Goal: Task Accomplishment & Management: Complete application form

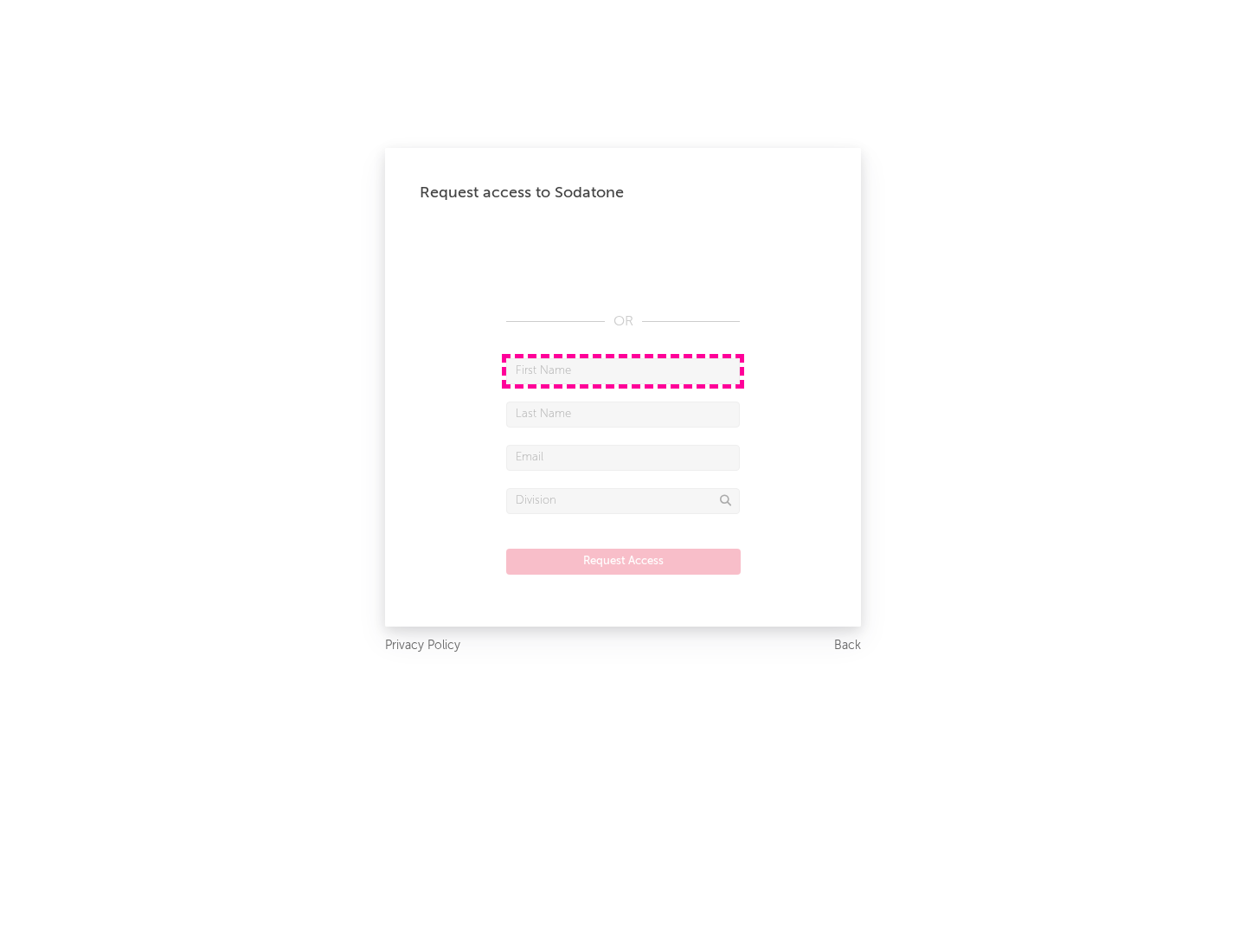
click at [623, 370] on input "text" at bounding box center [623, 371] width 234 height 26
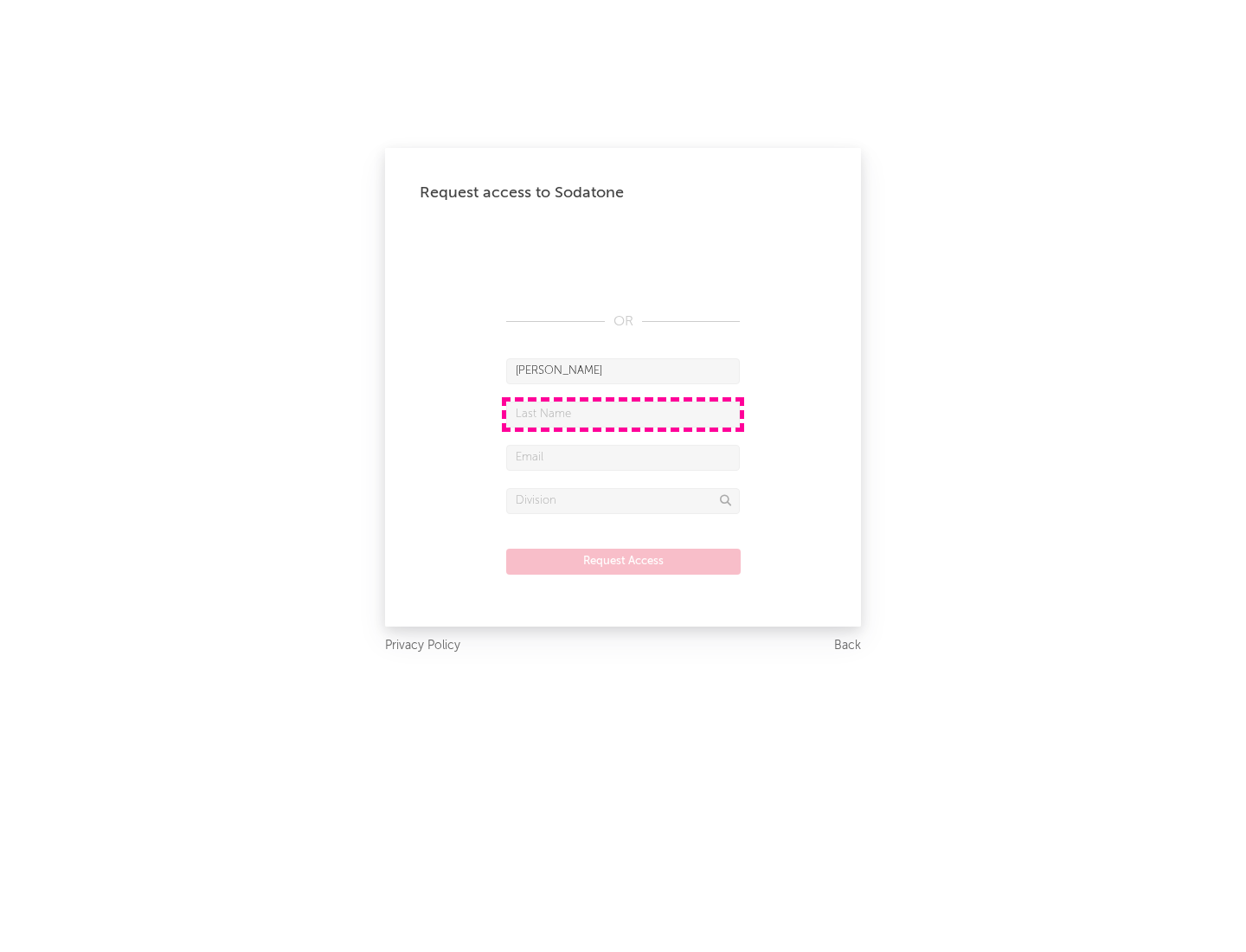
type input "[PERSON_NAME]"
click at [623, 414] on input "text" at bounding box center [623, 415] width 234 height 26
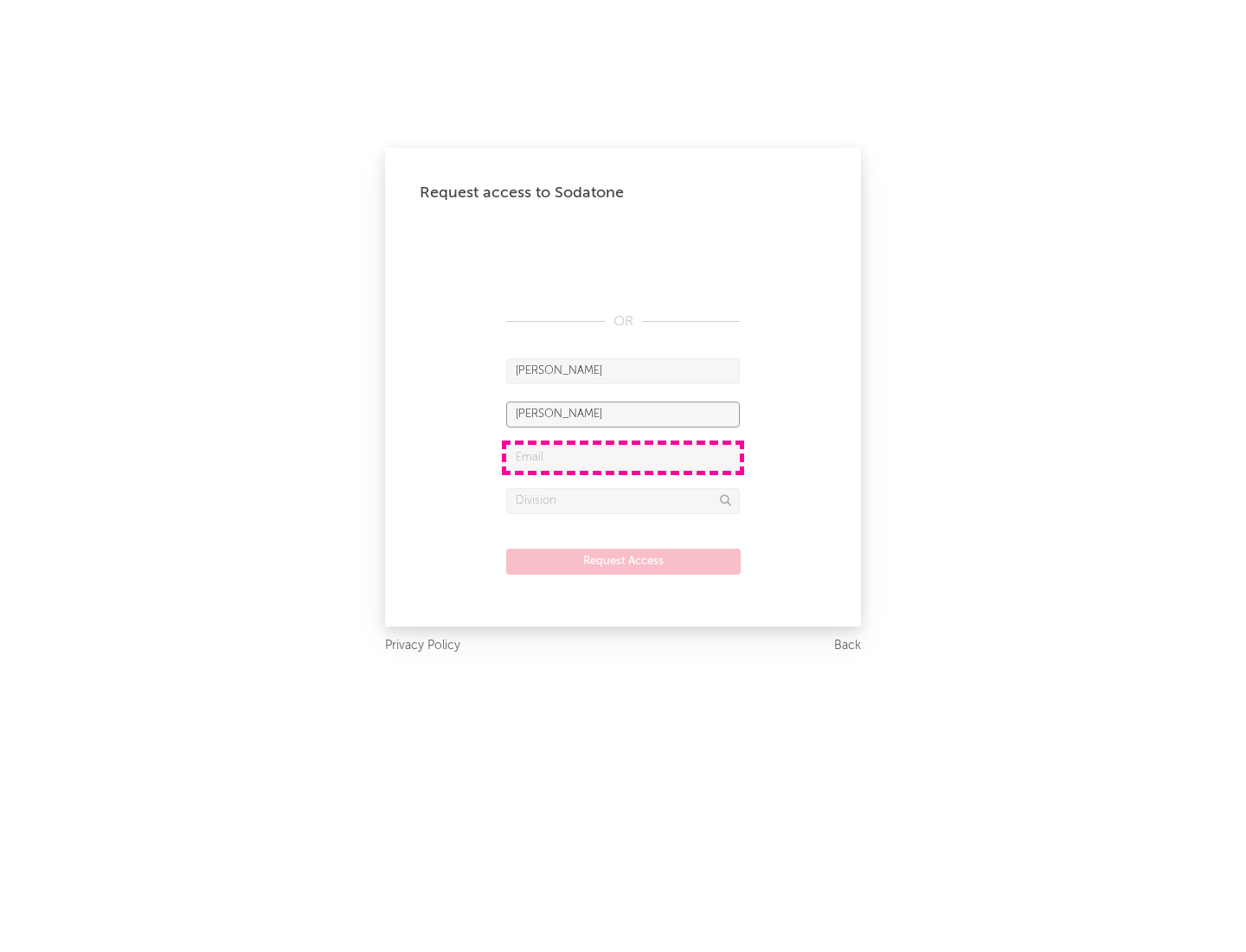
type input "[PERSON_NAME]"
click at [623, 457] on input "text" at bounding box center [623, 458] width 234 height 26
type input "[EMAIL_ADDRESS][DOMAIN_NAME]"
click at [623, 500] on input "text" at bounding box center [623, 501] width 234 height 26
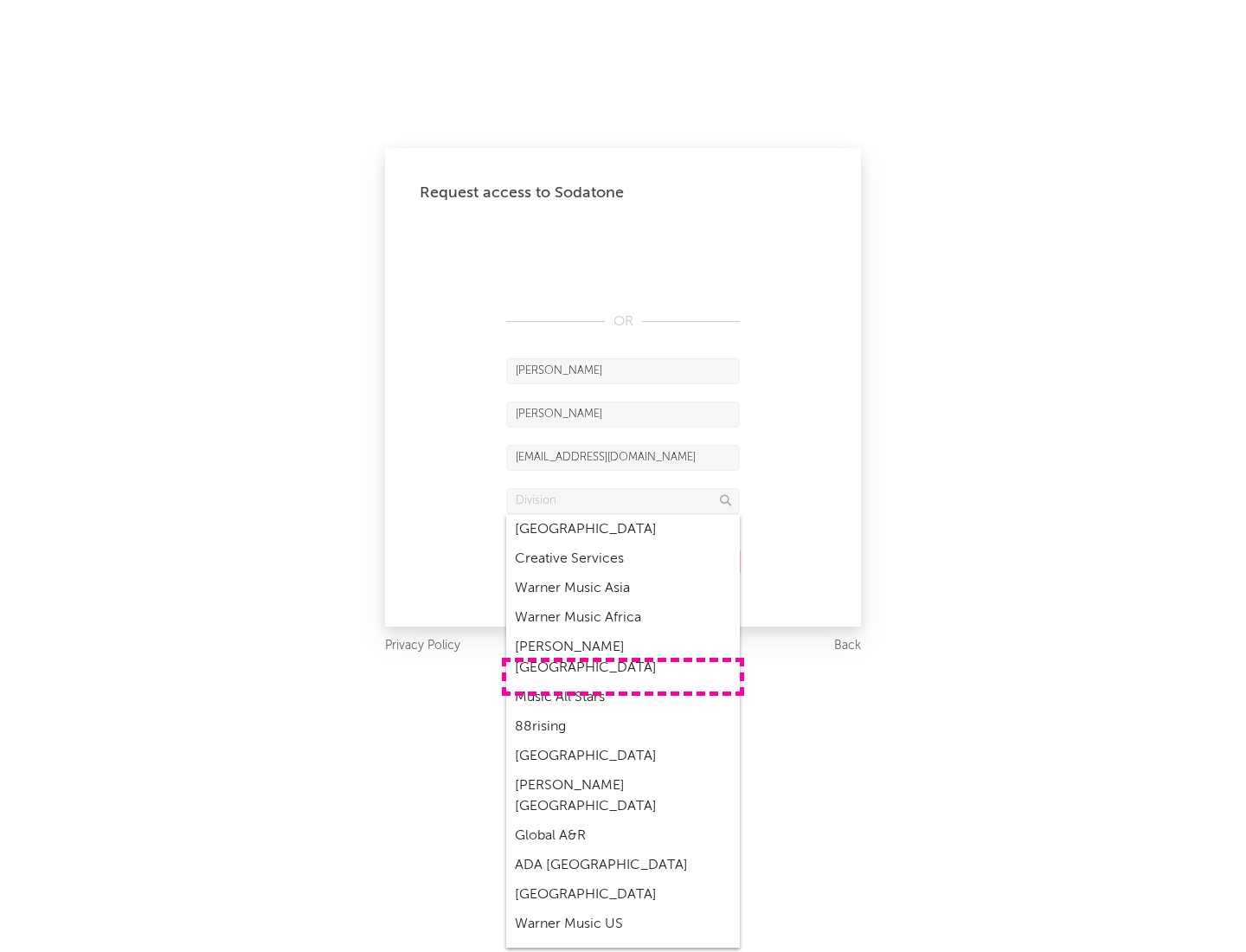
click at [623, 682] on div "Music All Stars" at bounding box center [623, 697] width 234 height 30
type input "Music All Stars"
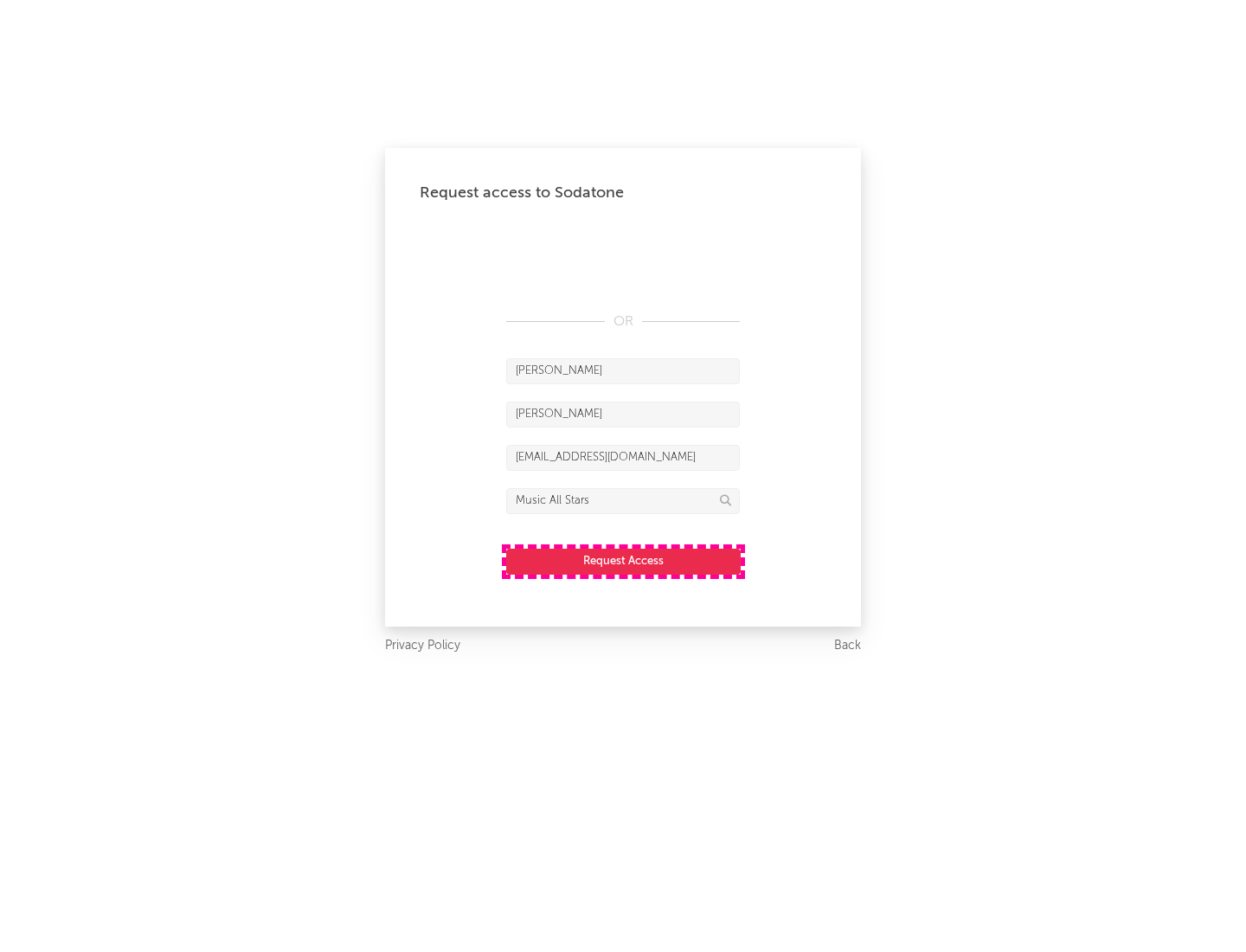
click at [623, 561] on button "Request Access" at bounding box center [623, 562] width 235 height 26
